Goal: Information Seeking & Learning: Learn about a topic

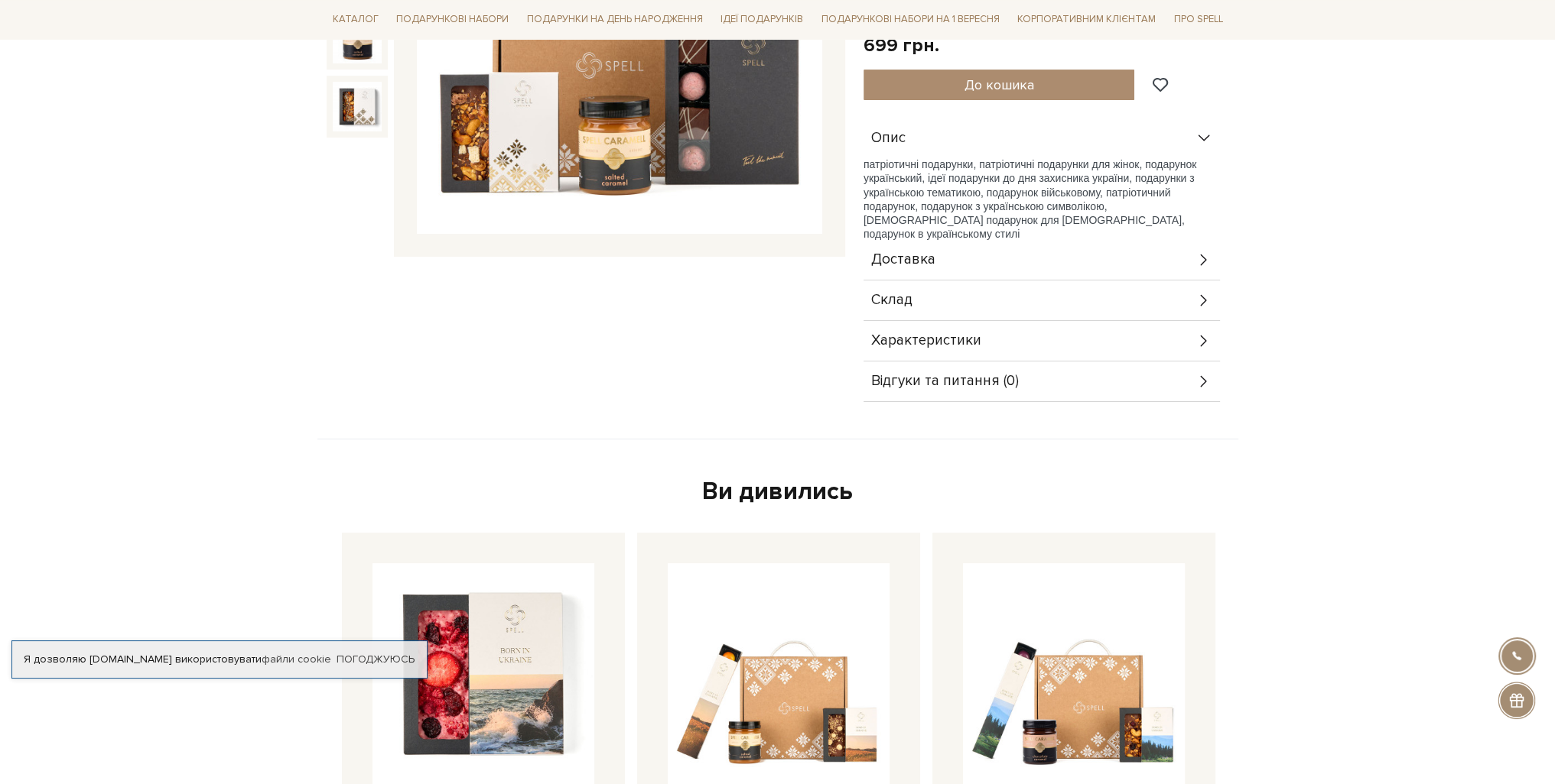
scroll to position [382, 0]
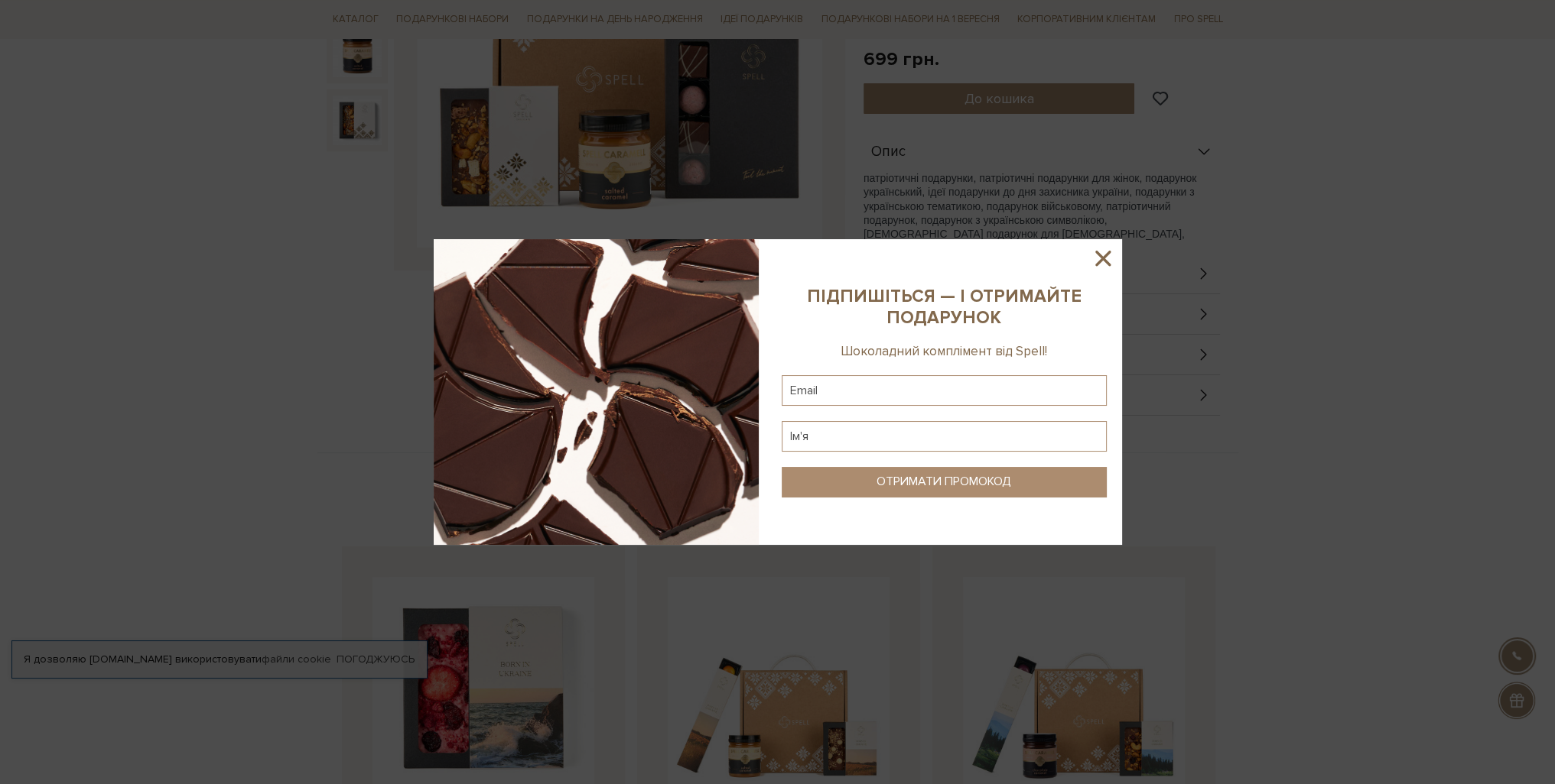
click at [1104, 265] on icon at bounding box center [1103, 259] width 26 height 26
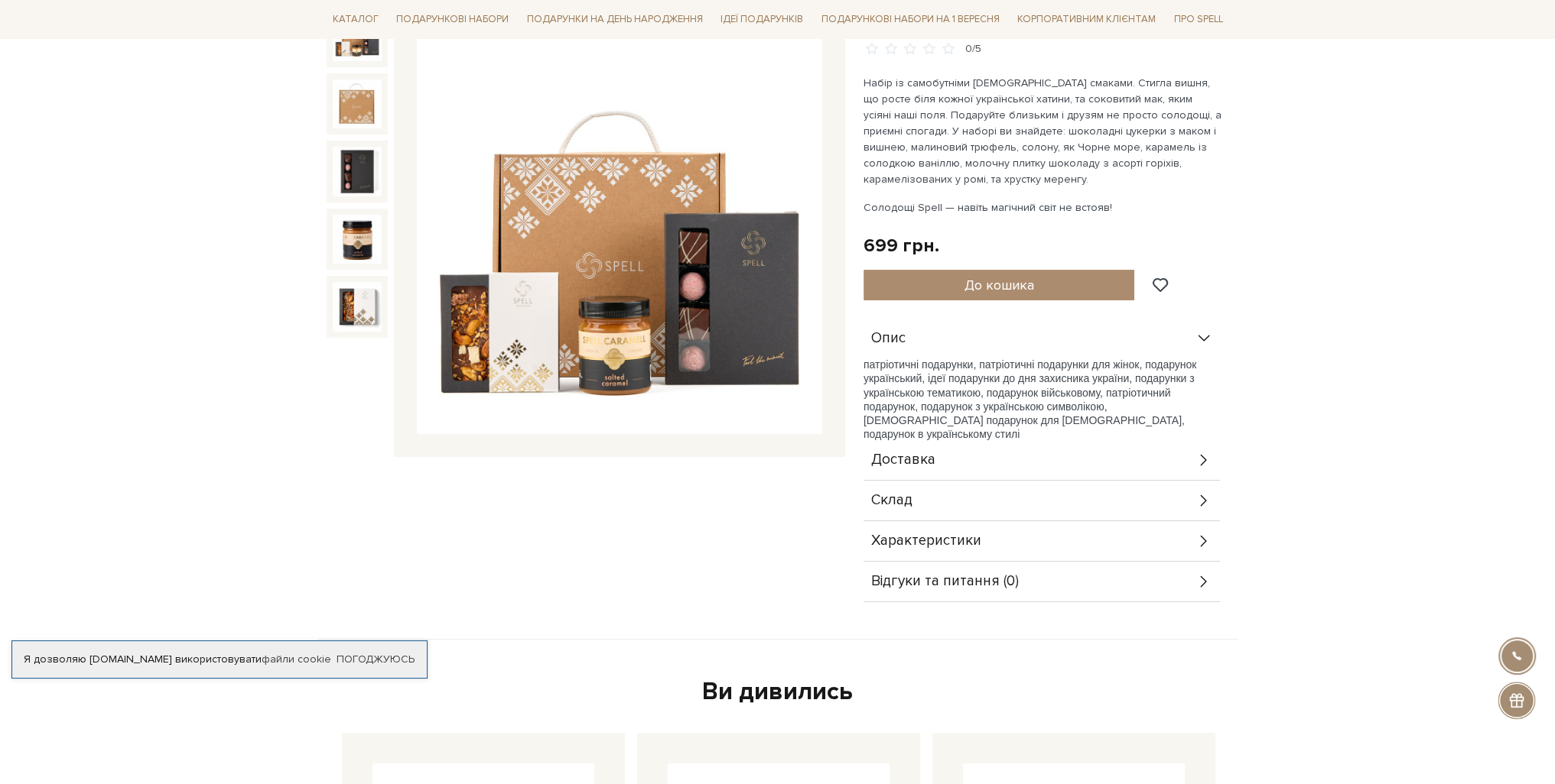
scroll to position [229, 0]
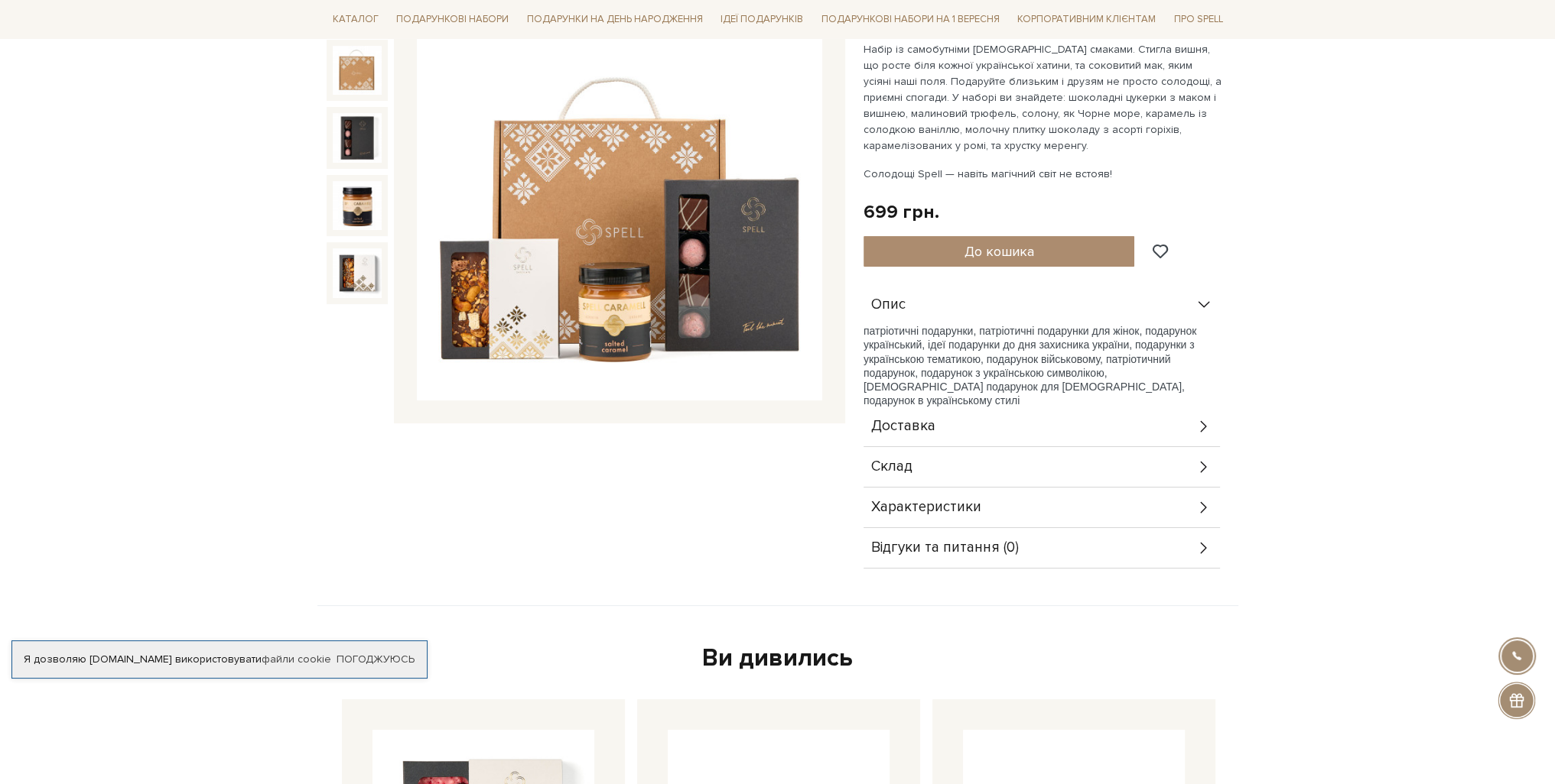
click at [1051, 479] on div "Склад" at bounding box center [1042, 467] width 356 height 40
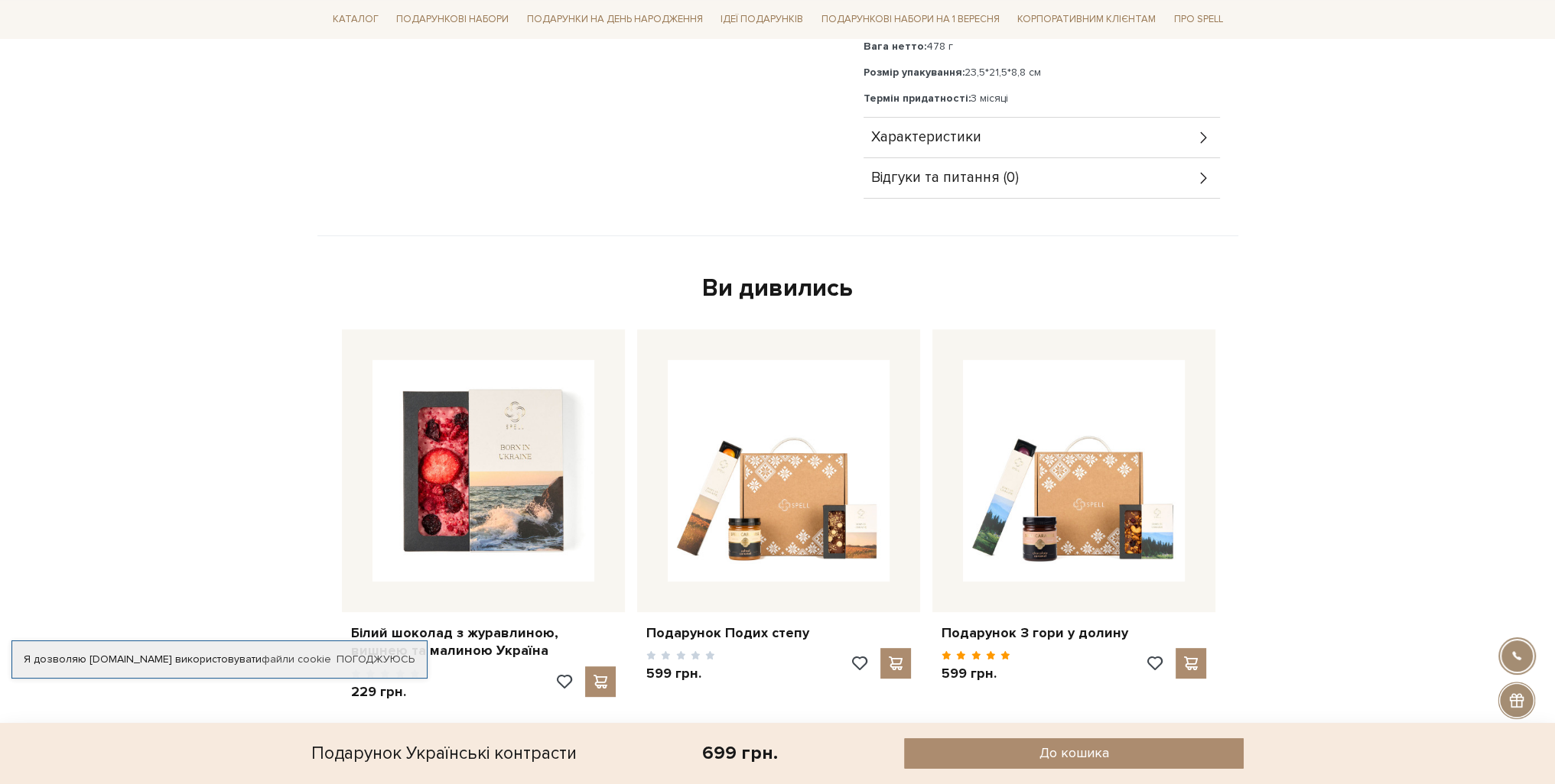
scroll to position [765, 0]
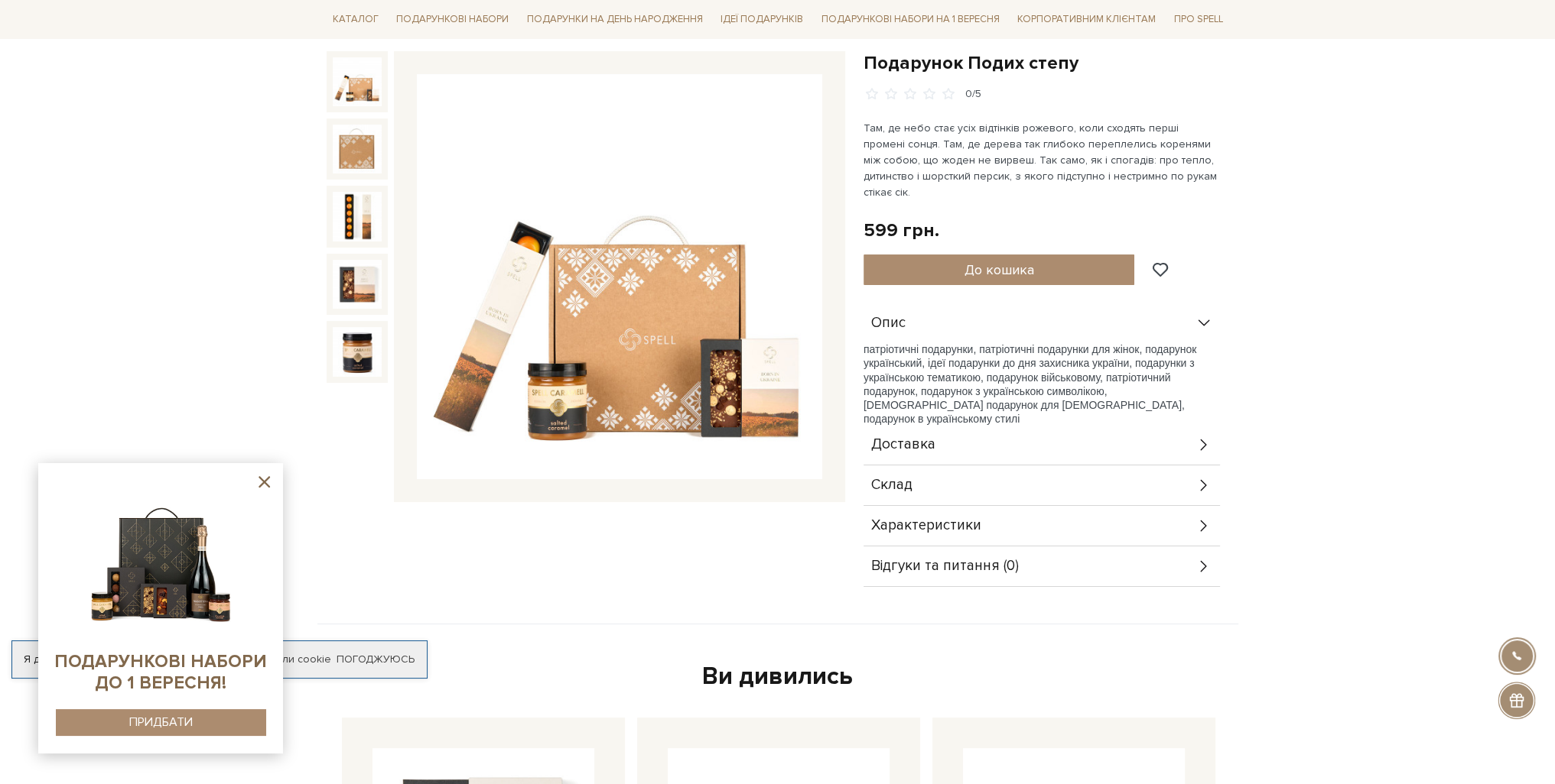
scroll to position [153, 0]
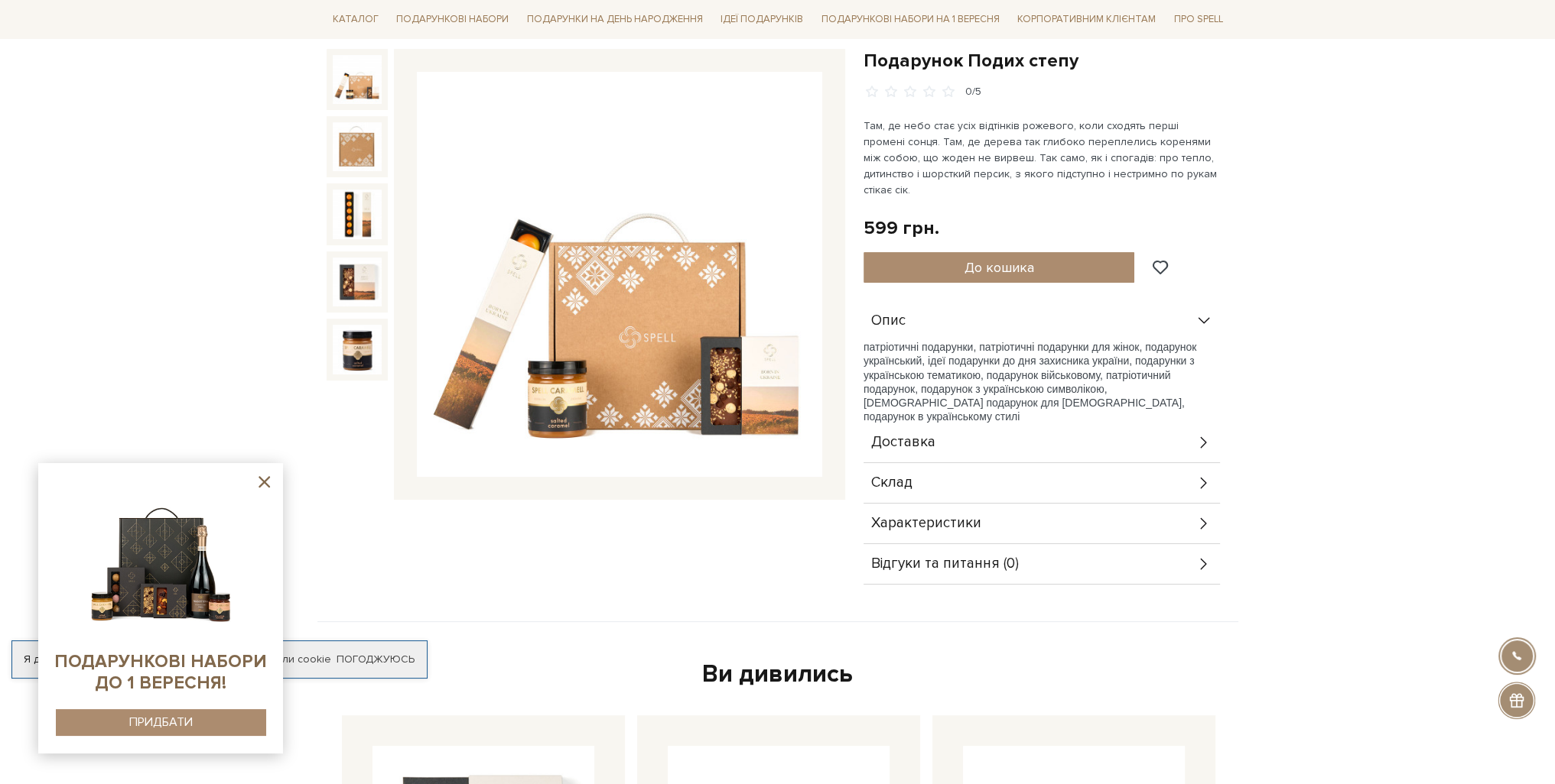
click at [1022, 473] on div "Склад" at bounding box center [1042, 483] width 356 height 40
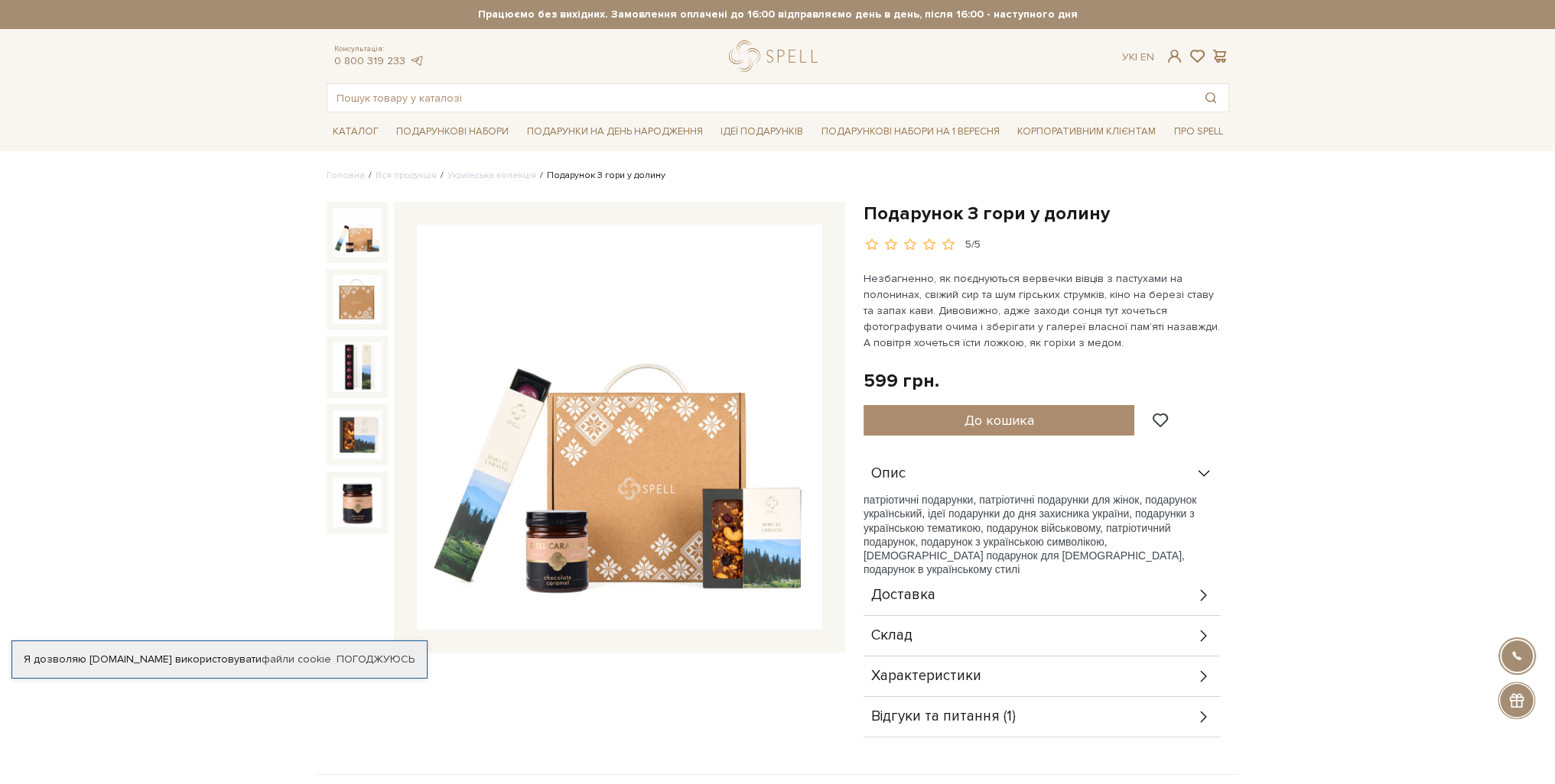
click at [1038, 643] on div "Склад" at bounding box center [1042, 636] width 356 height 40
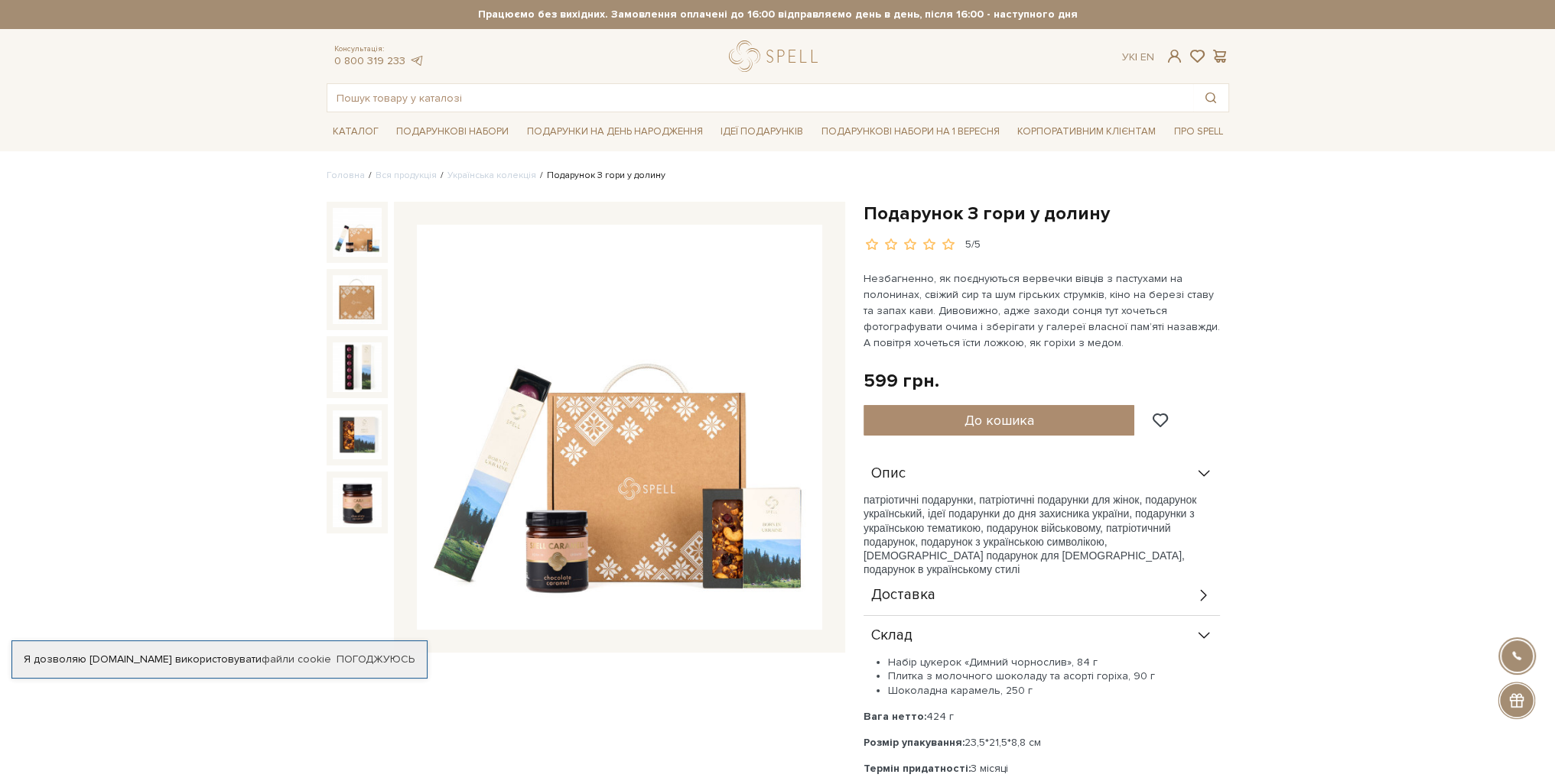
scroll to position [153, 0]
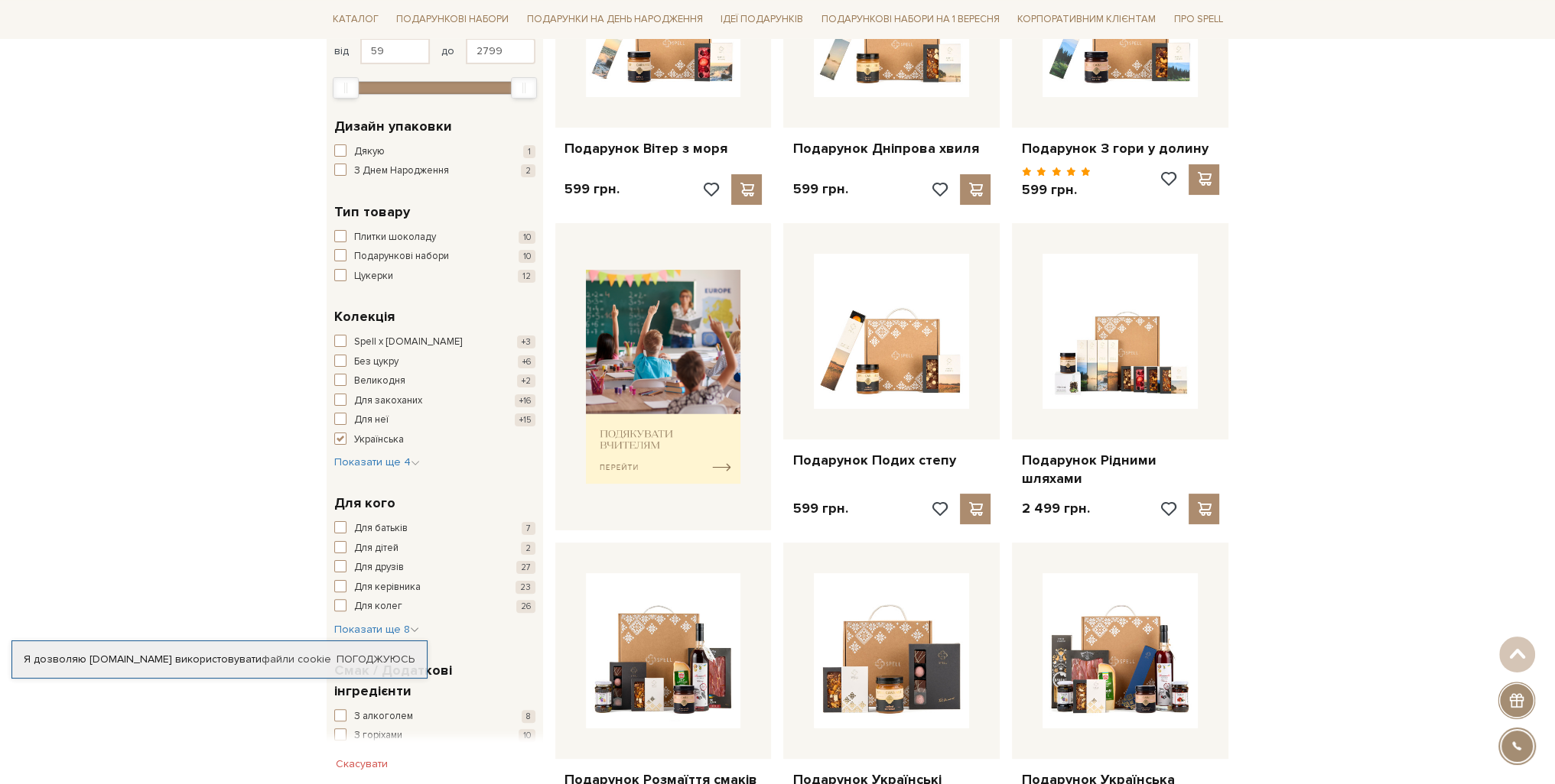
scroll to position [229, 0]
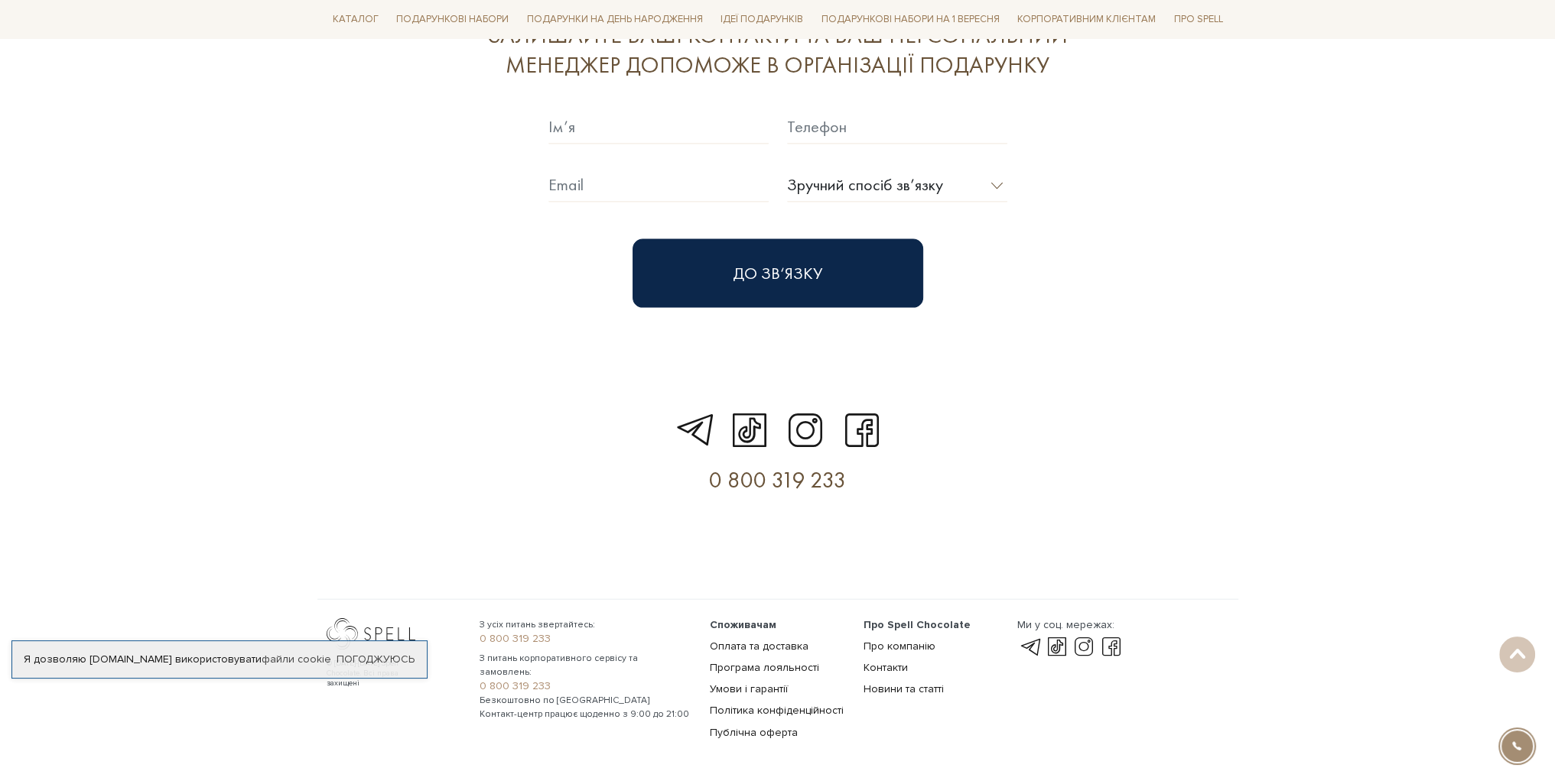
scroll to position [4373, 0]
